Goal: Task Accomplishment & Management: Use online tool/utility

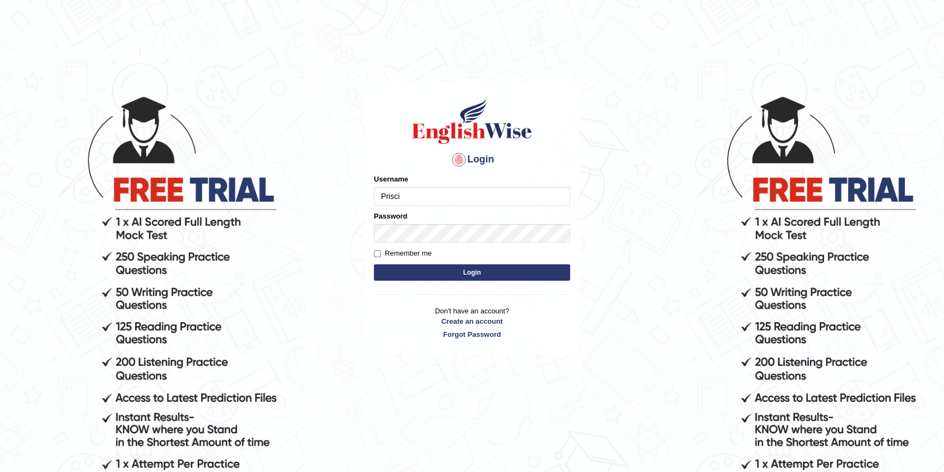
type input "Prisci"
click at [374, 264] on button "Login" at bounding box center [472, 272] width 196 height 16
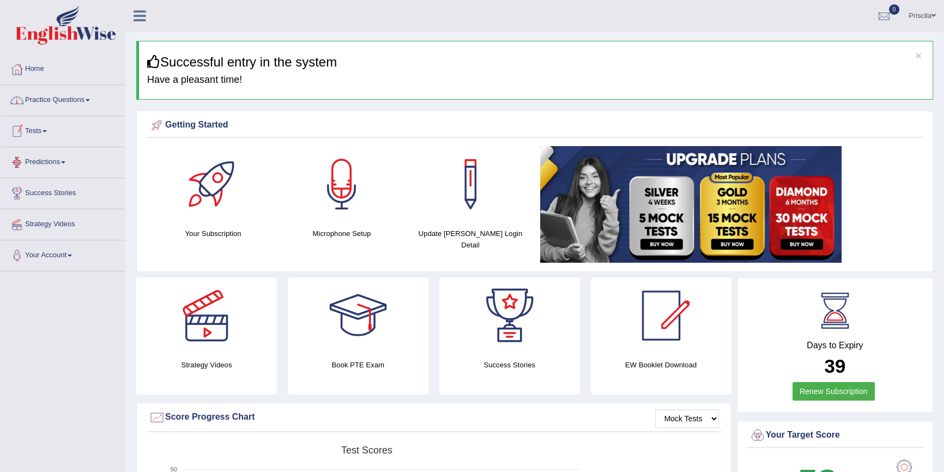
click at [39, 126] on link "Tests" at bounding box center [63, 129] width 124 height 27
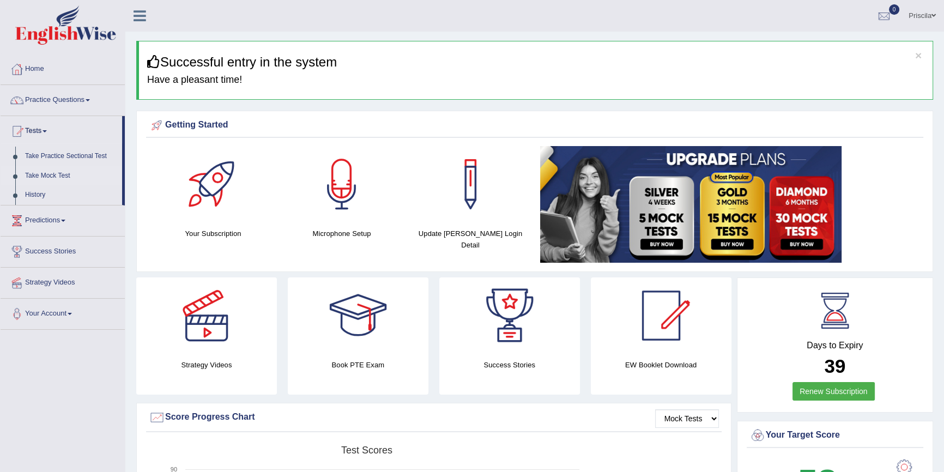
click at [52, 172] on link "Take Mock Test" at bounding box center [71, 176] width 102 height 20
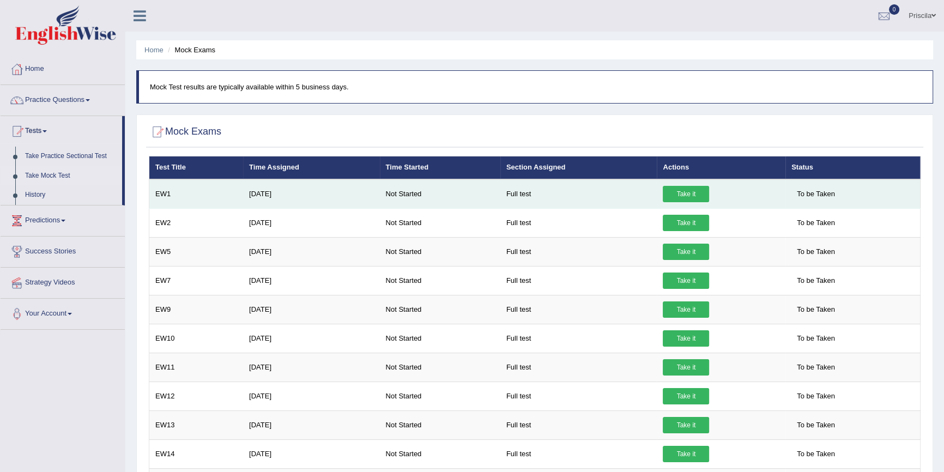
click at [679, 193] on link "Take it" at bounding box center [685, 194] width 46 height 16
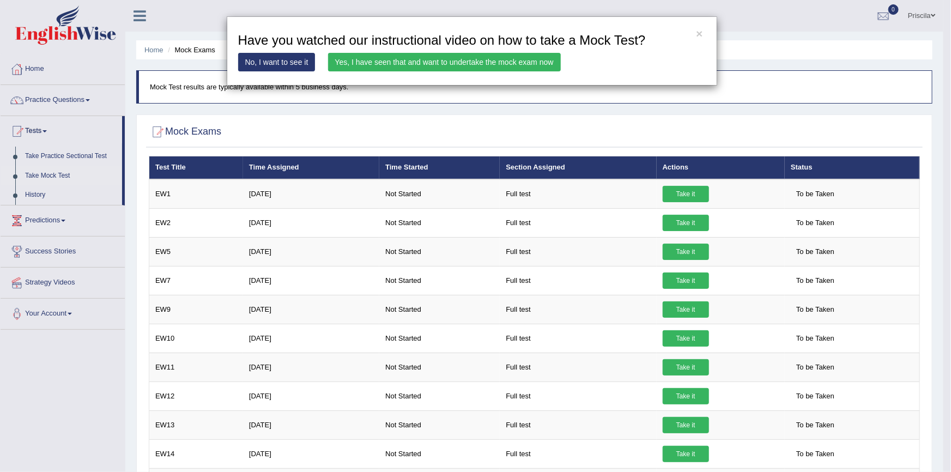
click at [452, 58] on link "Yes, I have seen that and want to undertake the mock exam now" at bounding box center [444, 62] width 233 height 19
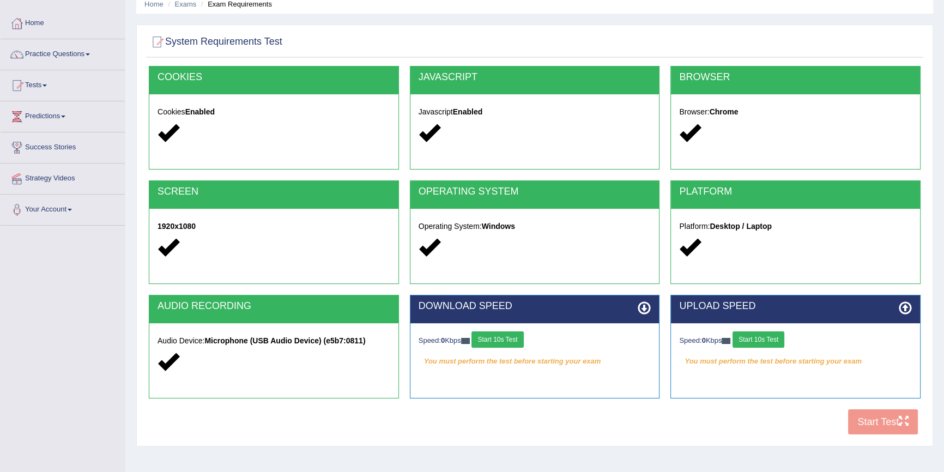
scroll to position [100, 0]
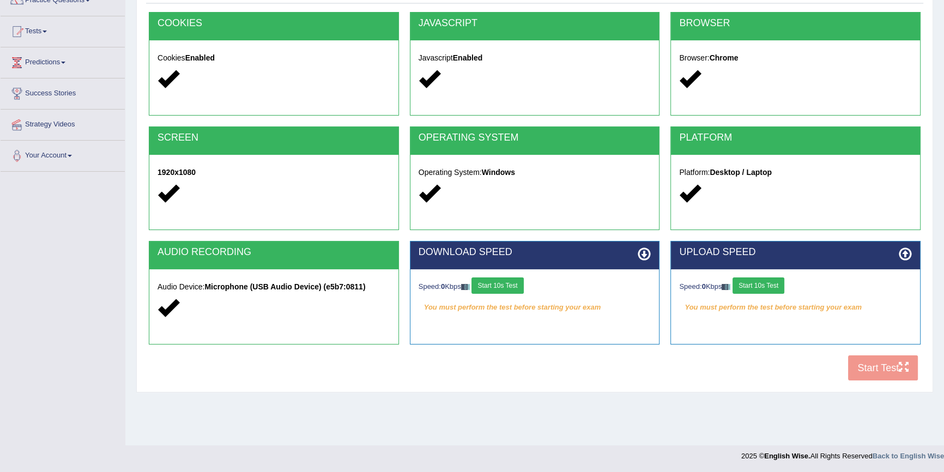
click at [503, 279] on button "Start 10s Test" at bounding box center [497, 285] width 52 height 16
click at [749, 284] on button "Start 10s Test" at bounding box center [758, 285] width 52 height 16
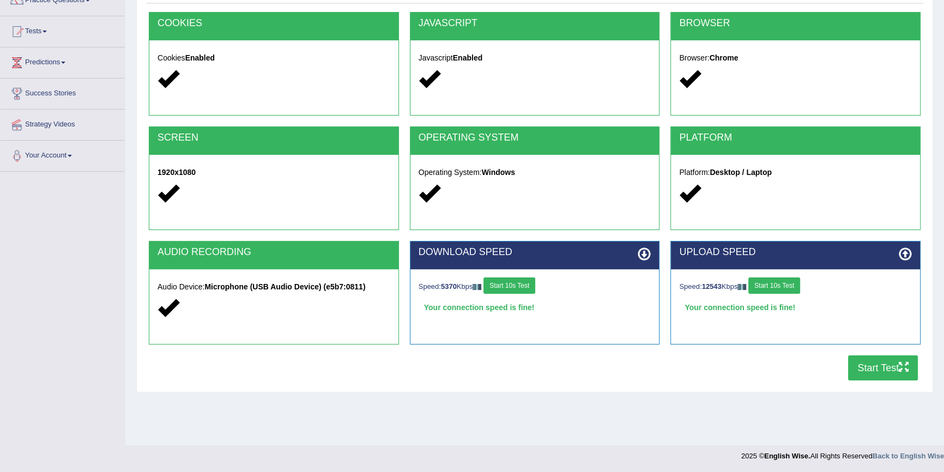
click at [867, 364] on button "Start Test" at bounding box center [883, 367] width 70 height 25
